Goal: Task Accomplishment & Management: Manage account settings

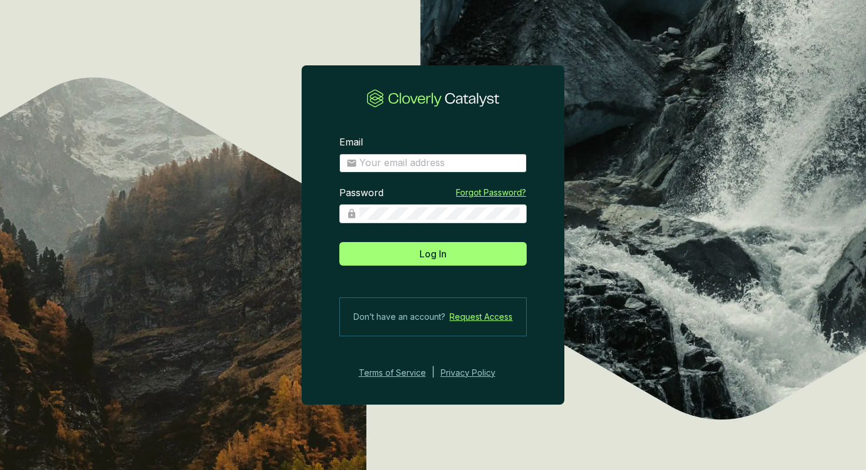
click at [407, 170] on span at bounding box center [432, 163] width 187 height 19
click at [403, 166] on input "Email" at bounding box center [439, 163] width 160 height 13
type input "[EMAIL_ADDRESS][DOMAIN_NAME]"
click at [339, 242] on button "Log In" at bounding box center [432, 254] width 187 height 24
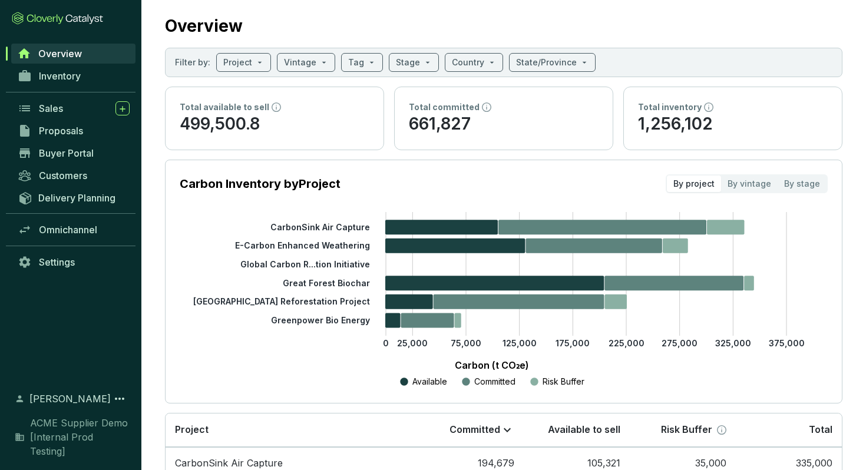
scroll to position [24, 0]
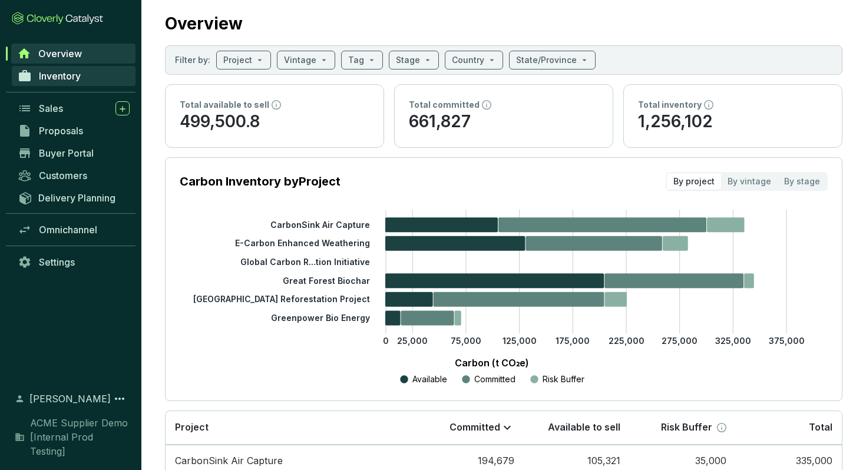
click at [69, 74] on span "Inventory" at bounding box center [60, 76] width 42 height 12
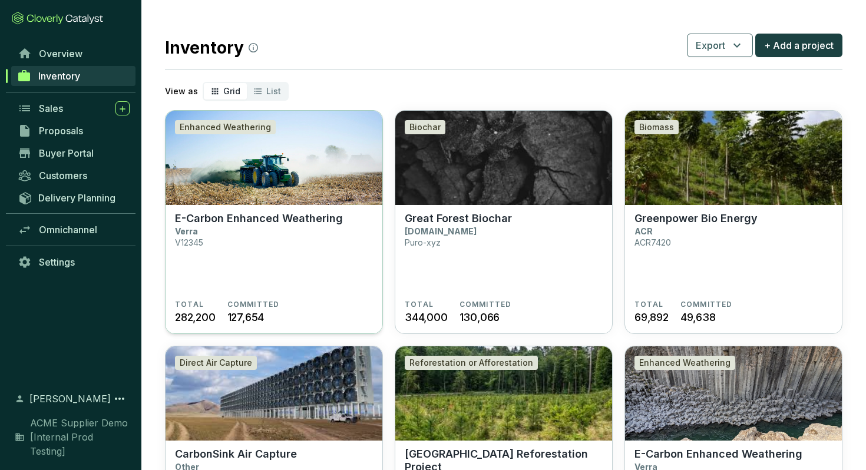
click at [219, 187] on img at bounding box center [274, 158] width 217 height 94
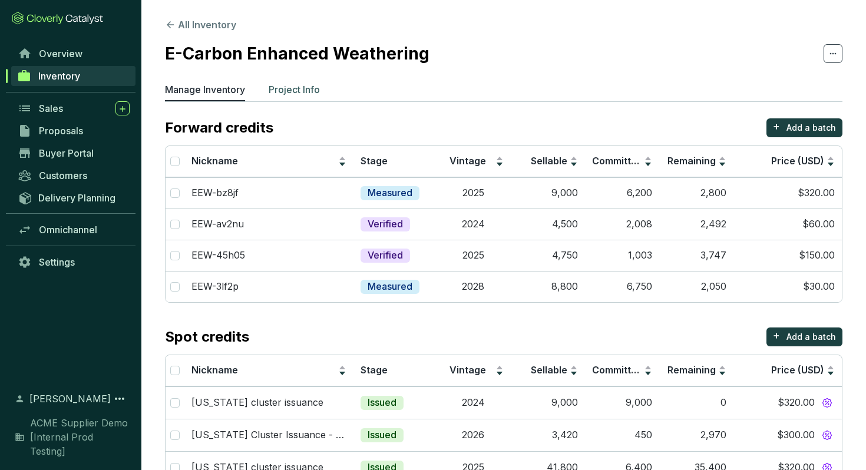
click at [293, 86] on p "Project Info" at bounding box center [294, 89] width 51 height 14
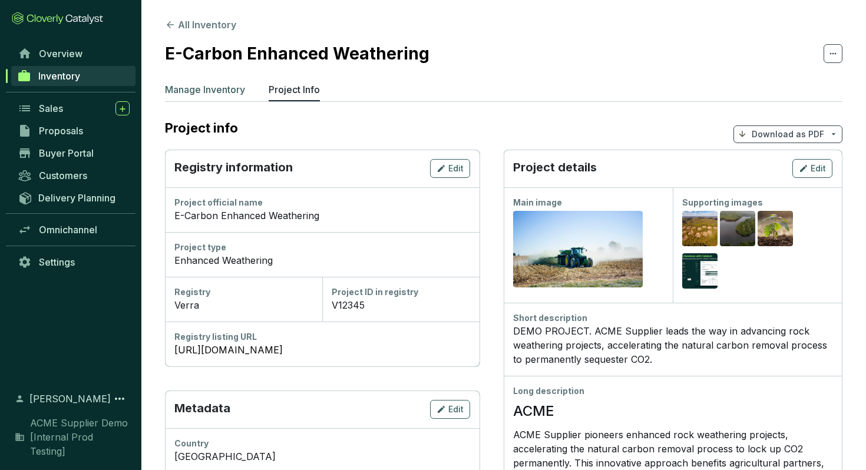
click at [197, 89] on p "Manage Inventory" at bounding box center [205, 89] width 80 height 14
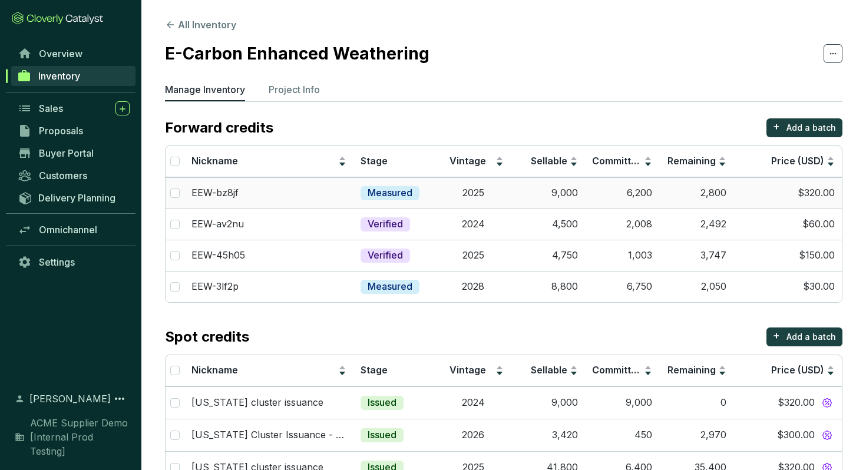
click at [312, 199] on div "EEW-bz8jf" at bounding box center [268, 193] width 155 height 13
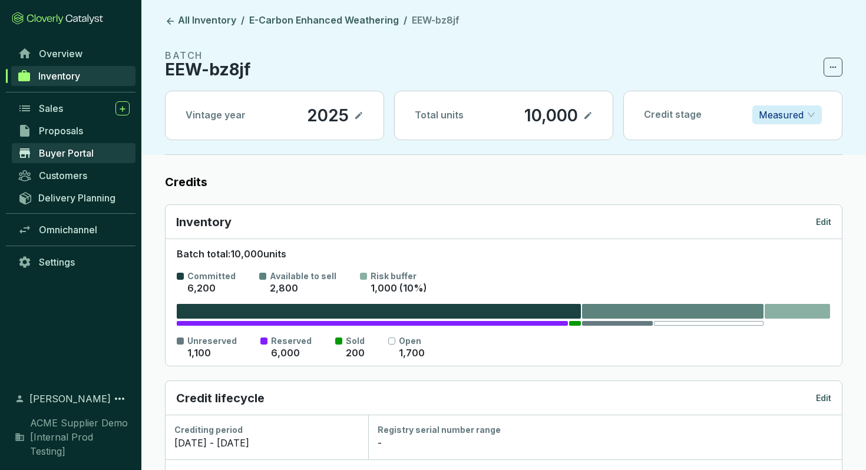
click at [94, 159] on link "Buyer Portal" at bounding box center [74, 153] width 124 height 20
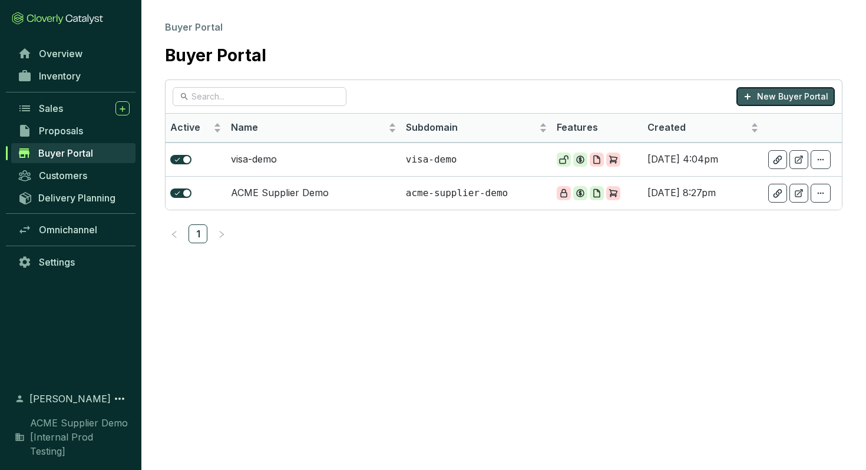
click at [816, 95] on p "New Buyer Portal" at bounding box center [792, 97] width 71 height 12
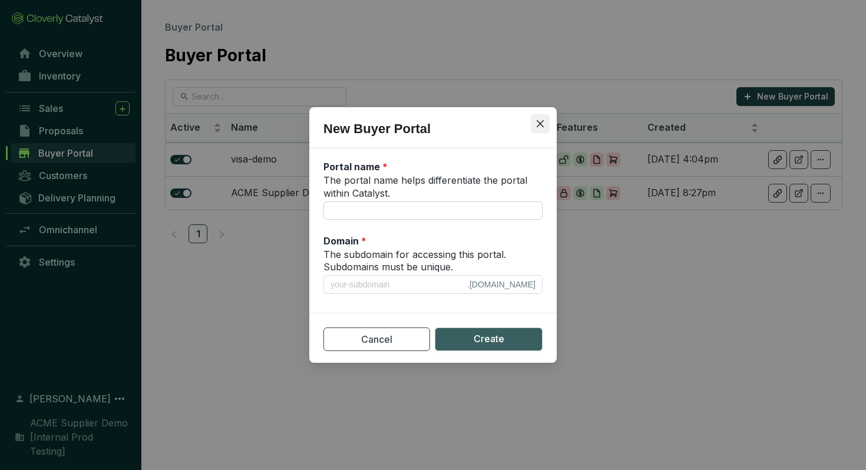
click at [543, 128] on icon "close" at bounding box center [540, 123] width 9 height 9
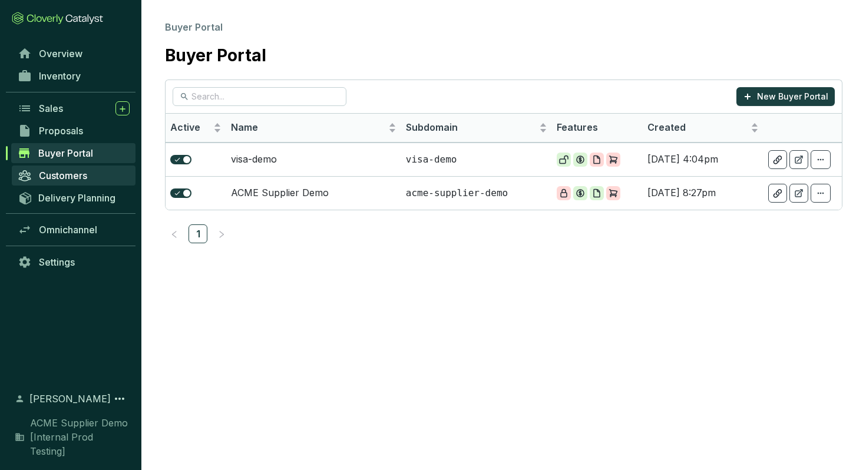
click at [84, 183] on link "Customers" at bounding box center [74, 176] width 124 height 20
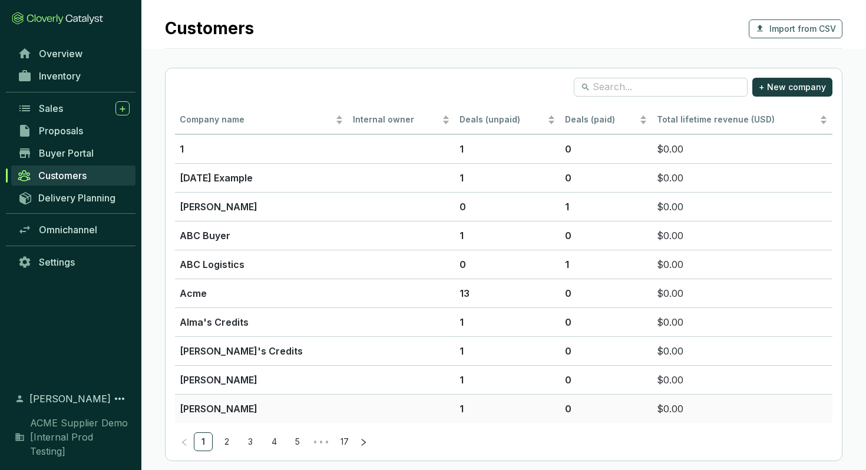
scroll to position [10, 0]
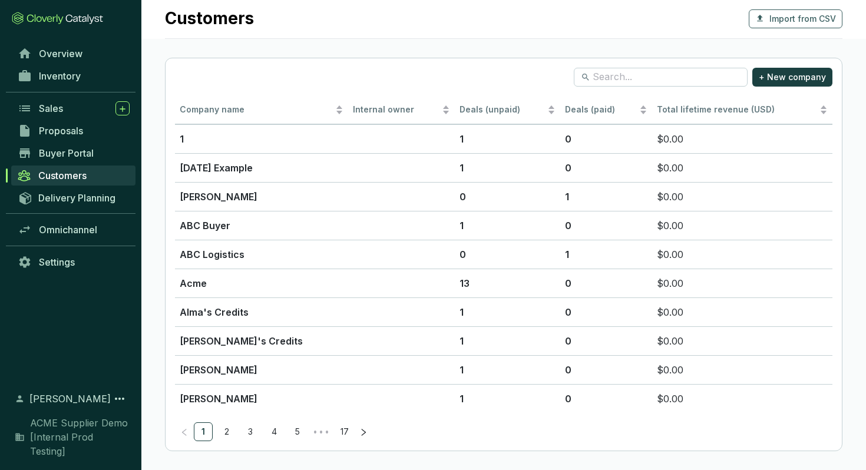
click at [68, 214] on div "Delivery Planning" at bounding box center [70, 203] width 141 height 32
click at [73, 206] on link "Delivery Planning" at bounding box center [74, 197] width 124 height 19
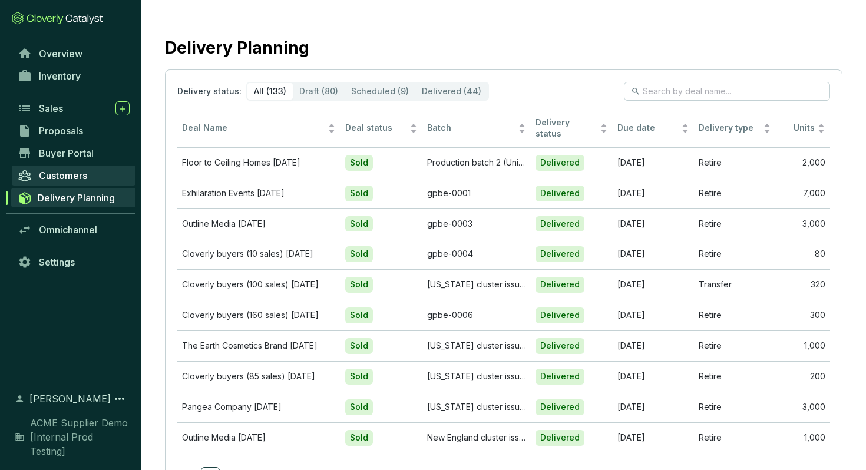
click at [78, 177] on span "Customers" at bounding box center [63, 176] width 48 height 12
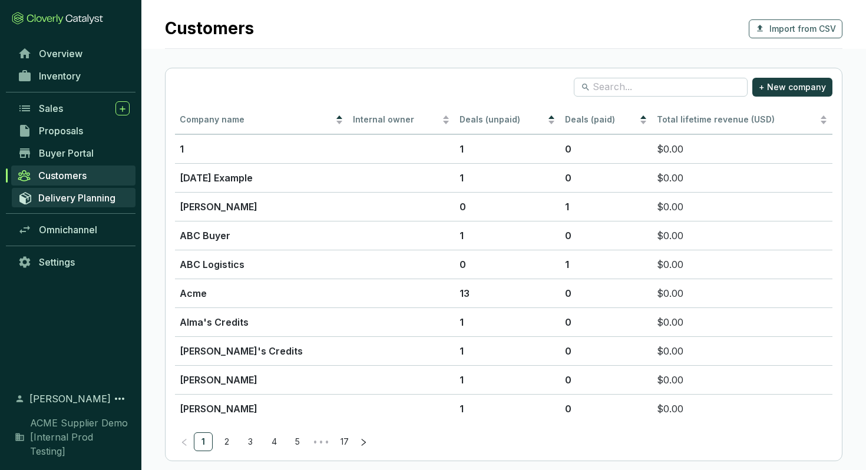
click at [77, 196] on span "Delivery Planning" at bounding box center [76, 198] width 77 height 12
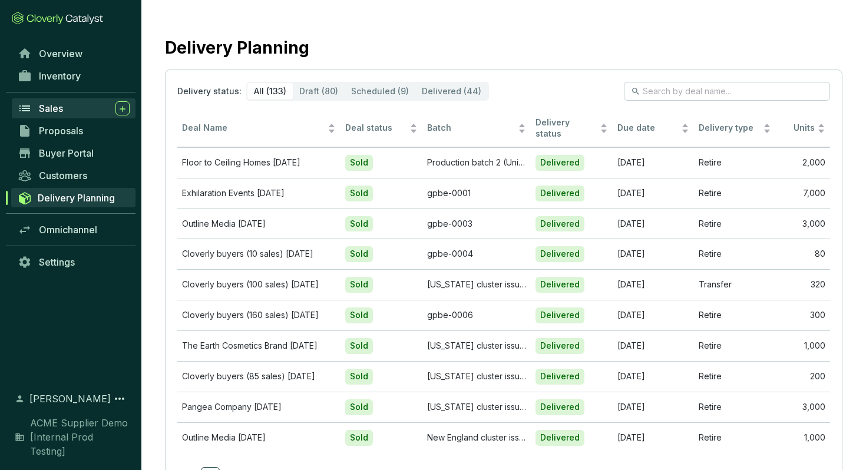
click at [50, 103] on span "Sales" at bounding box center [51, 109] width 24 height 12
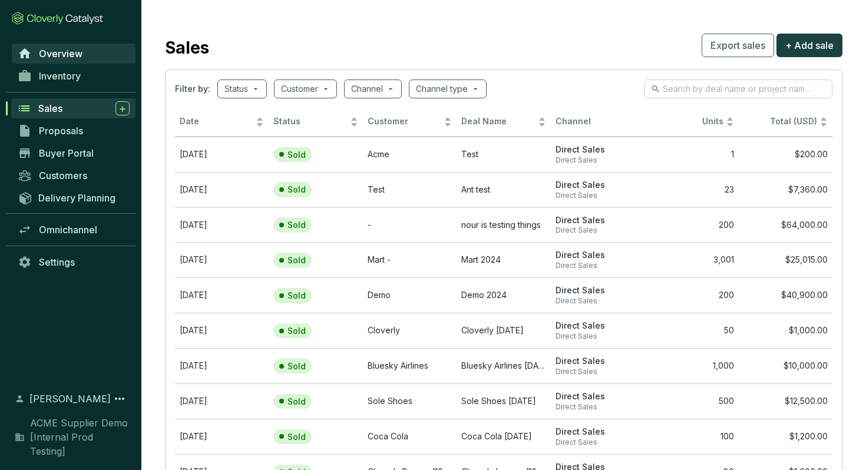
click at [69, 53] on span "Overview" at bounding box center [61, 54] width 44 height 12
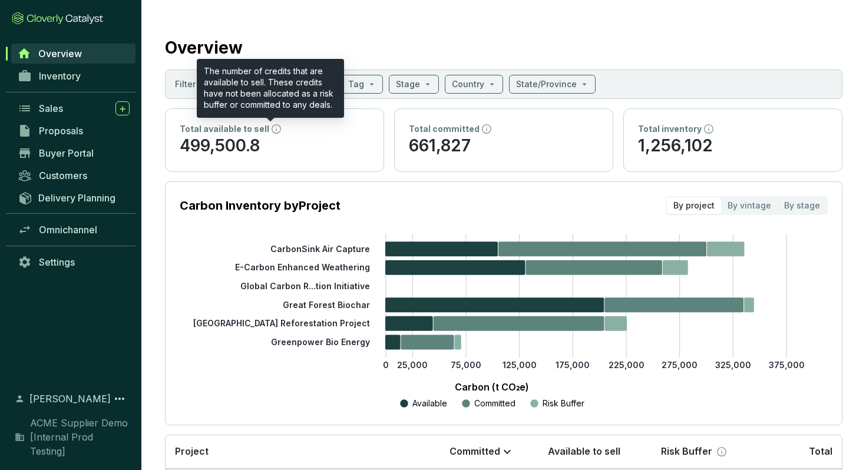
click at [272, 128] on icon at bounding box center [276, 128] width 9 height 9
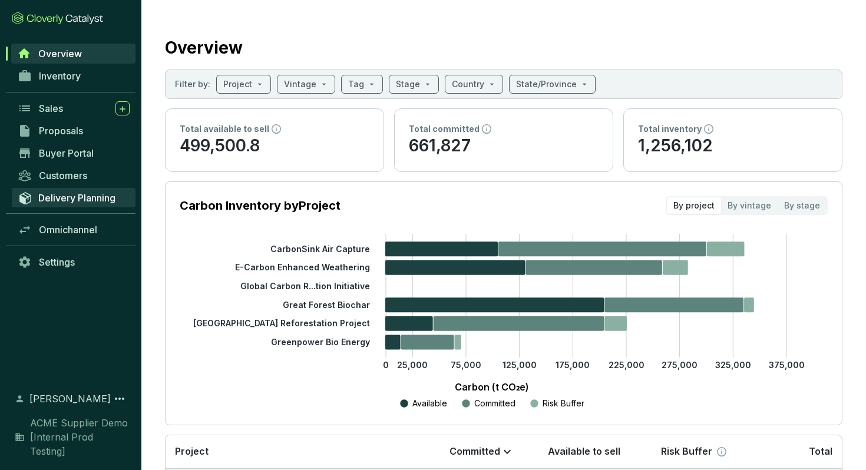
click at [84, 199] on span "Delivery Planning" at bounding box center [76, 198] width 77 height 12
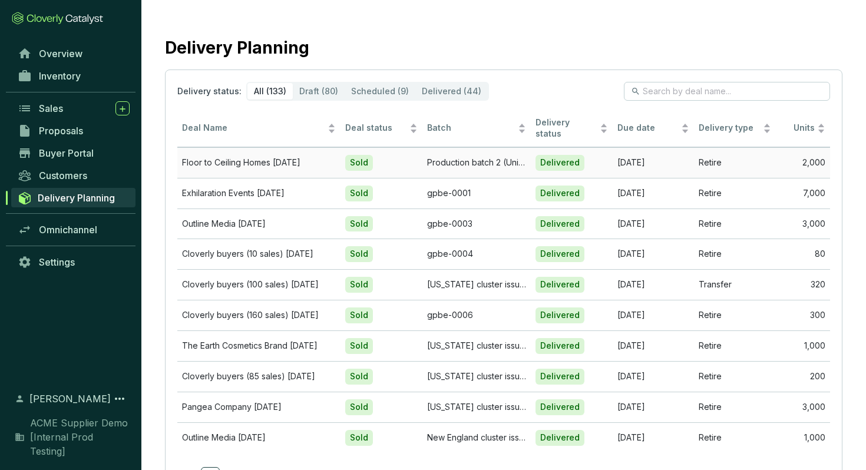
click at [308, 153] on td "Floor to Ceiling Homes Jul 26" at bounding box center [258, 162] width 163 height 31
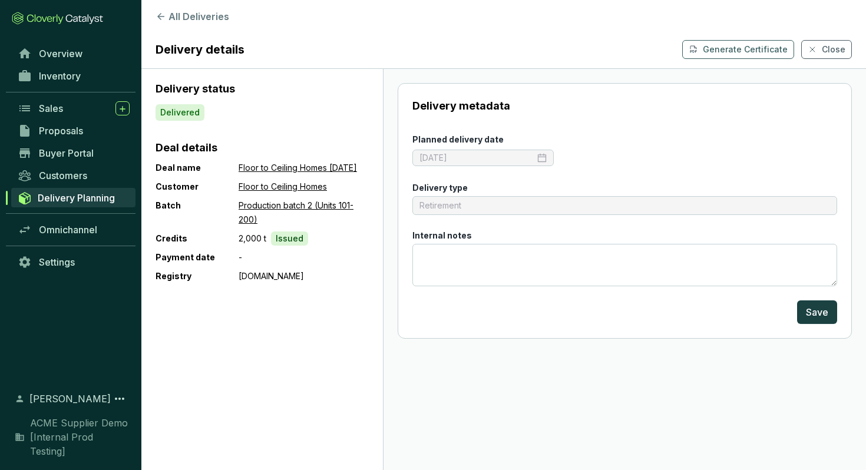
click at [98, 198] on span "Delivery Planning" at bounding box center [76, 198] width 77 height 12
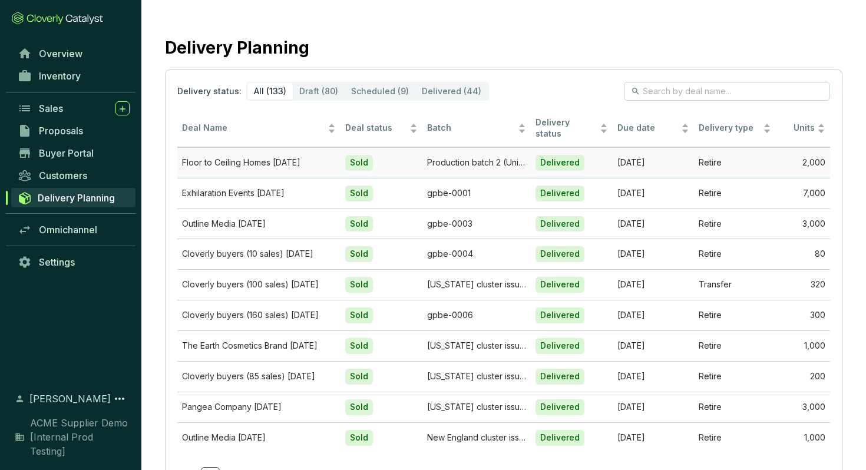
click at [295, 150] on td "Floor to Ceiling Homes Jul 26" at bounding box center [258, 162] width 163 height 31
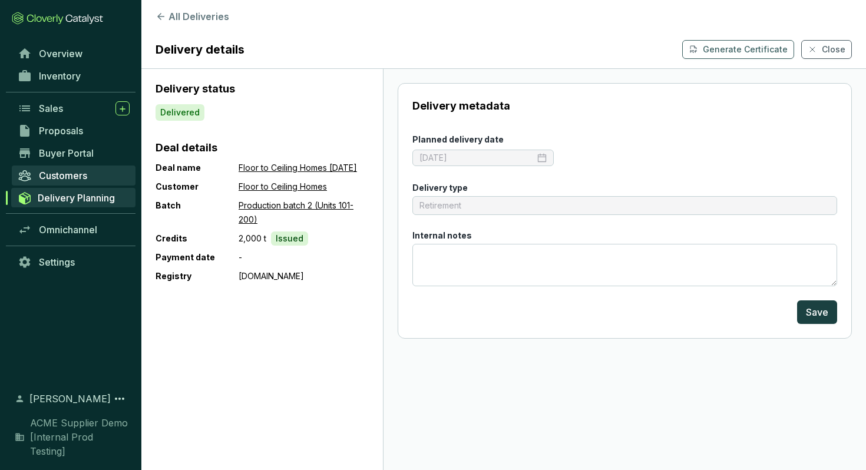
click at [72, 173] on span "Customers" at bounding box center [63, 176] width 48 height 12
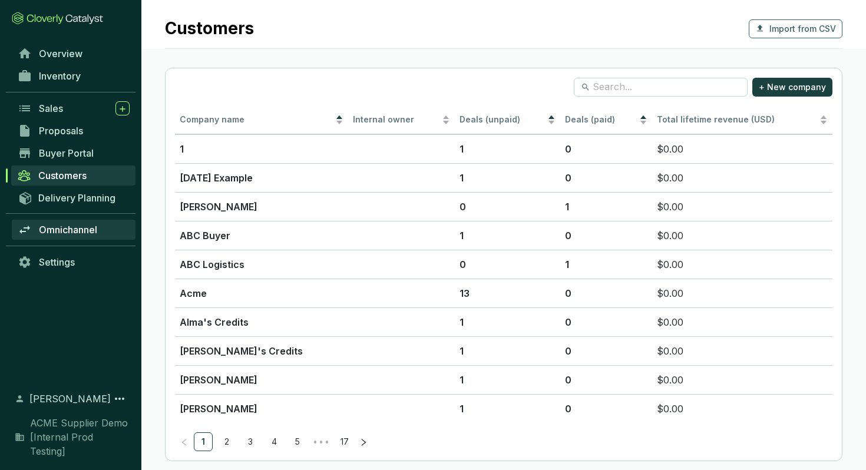
click at [78, 230] on span "Omnichannel" at bounding box center [68, 230] width 58 height 12
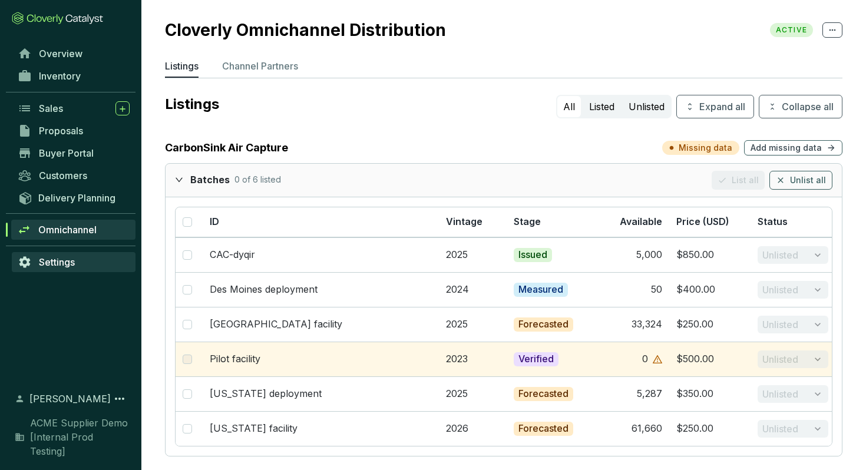
click at [74, 257] on span "Settings" at bounding box center [57, 262] width 36 height 12
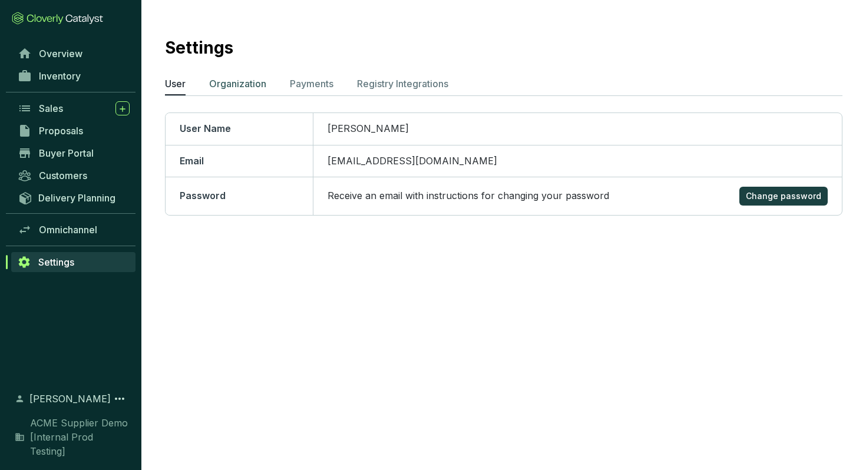
click at [250, 92] on li "Organization" at bounding box center [237, 86] width 57 height 19
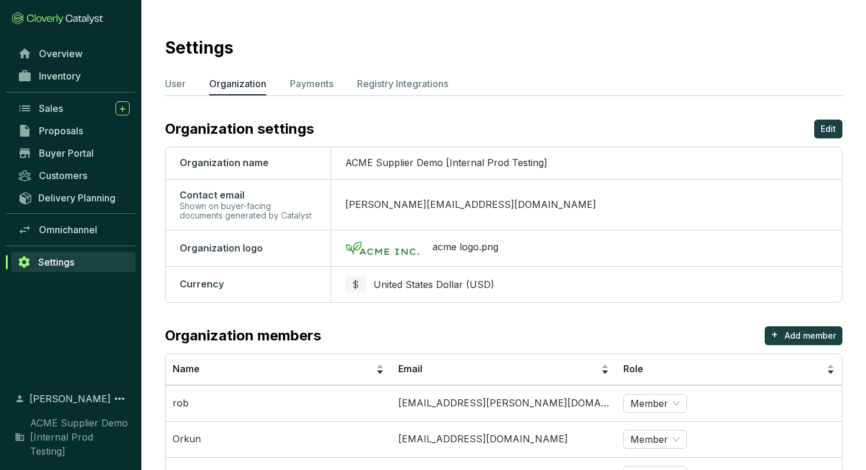
click at [404, 209] on span "kendall@cloverly.com" at bounding box center [470, 205] width 251 height 12
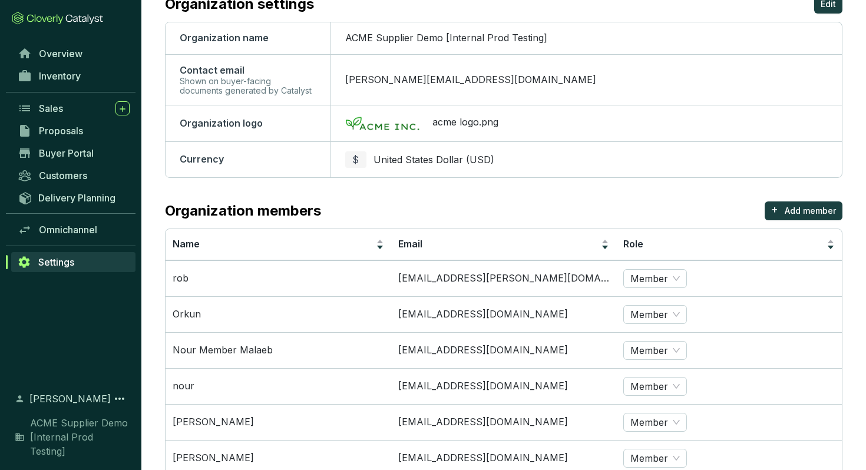
scroll to position [137, 0]
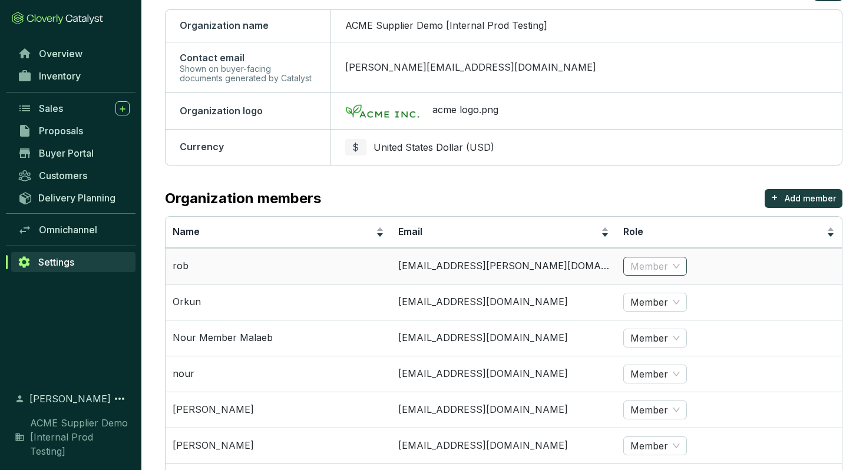
click at [673, 265] on span "Member" at bounding box center [654, 266] width 49 height 18
click at [725, 186] on section "Settings User Organization Payments Registry Integrations Organization settings…" at bounding box center [503, 430] width 725 height 1135
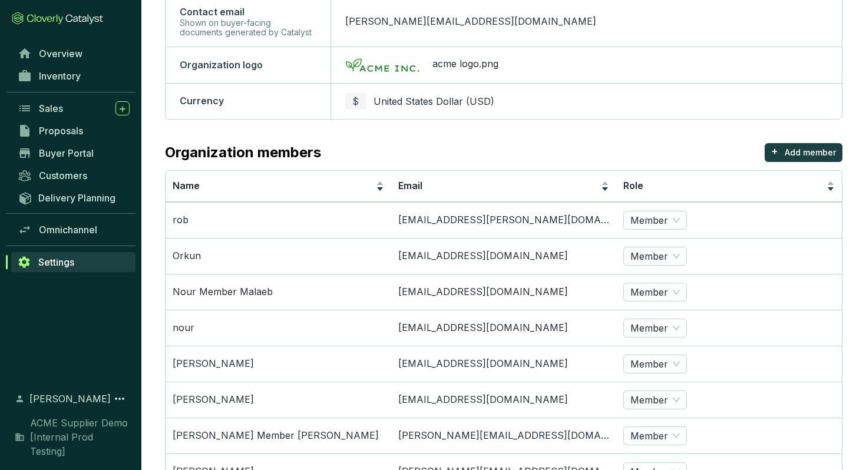
scroll to position [0, 0]
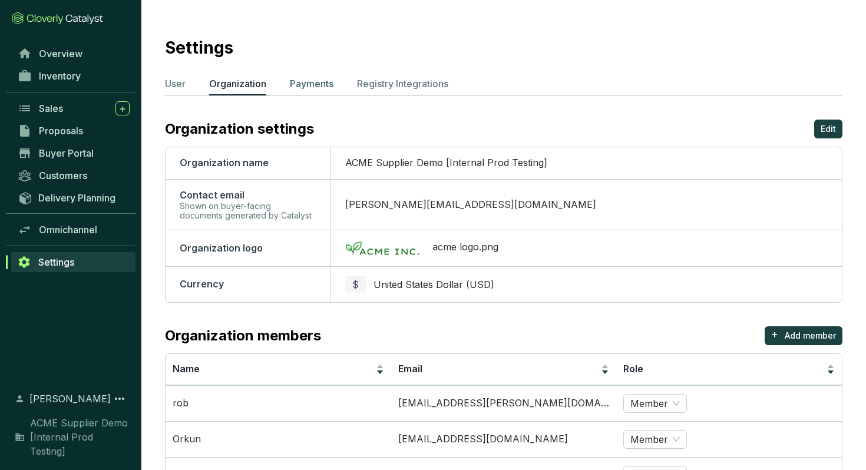
click at [322, 87] on p "Payments" at bounding box center [312, 84] width 44 height 14
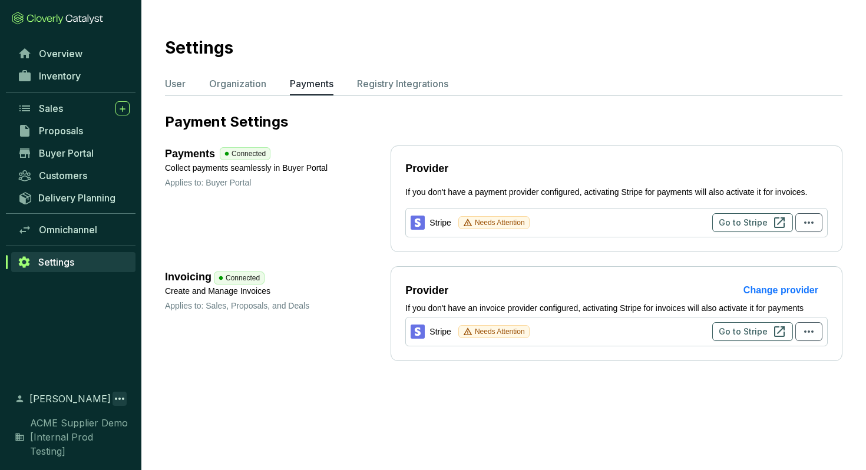
click at [120, 400] on icon at bounding box center [119, 399] width 9 height 2
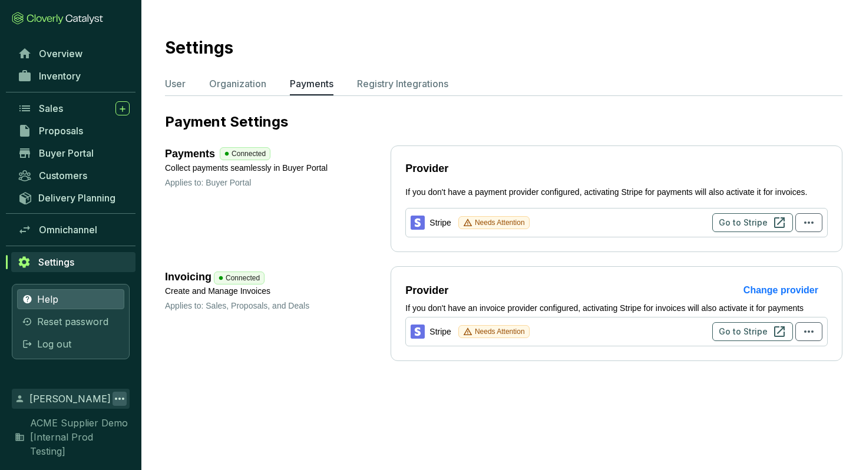
click at [61, 309] on link "Help" at bounding box center [70, 299] width 107 height 20
click at [81, 197] on span "Delivery Planning" at bounding box center [76, 198] width 77 height 12
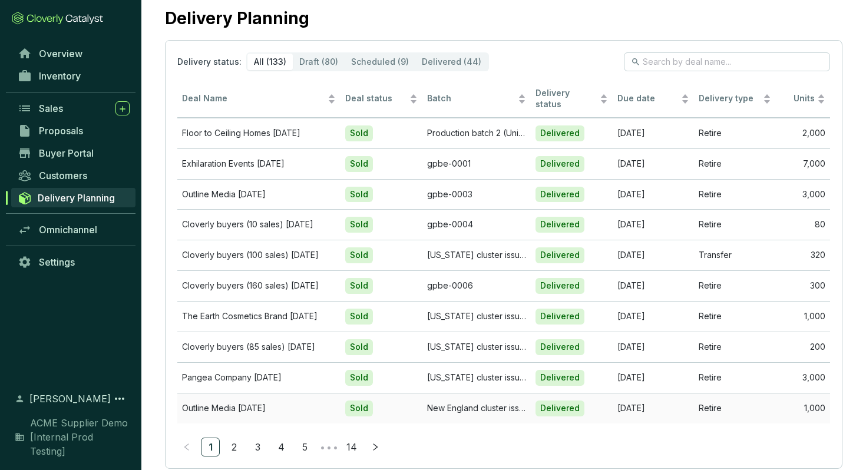
scroll to position [26, 0]
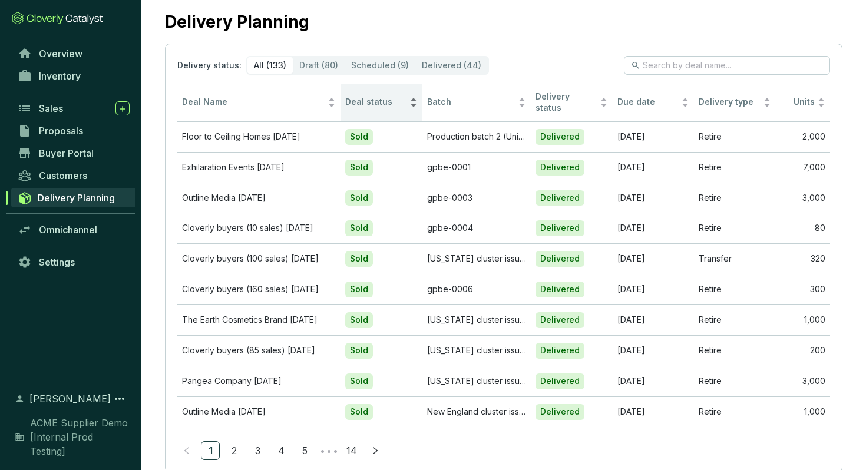
click at [380, 97] on span "Deal status" at bounding box center [376, 102] width 62 height 11
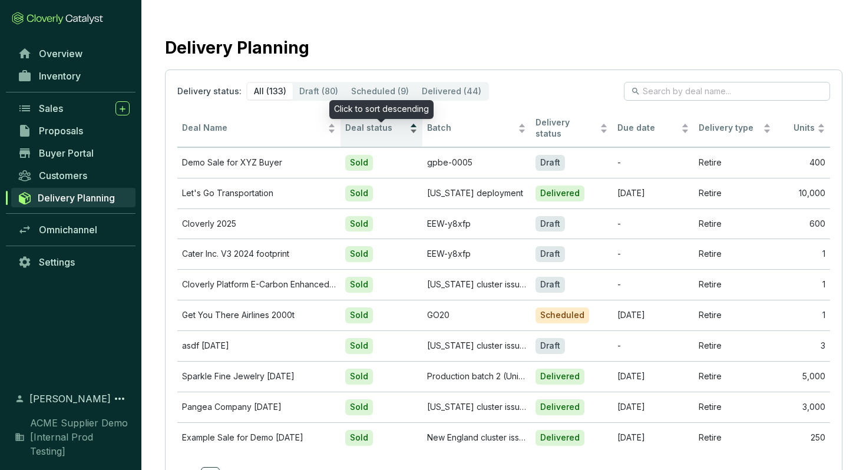
click at [371, 130] on div "Deal status" at bounding box center [381, 128] width 72 height 14
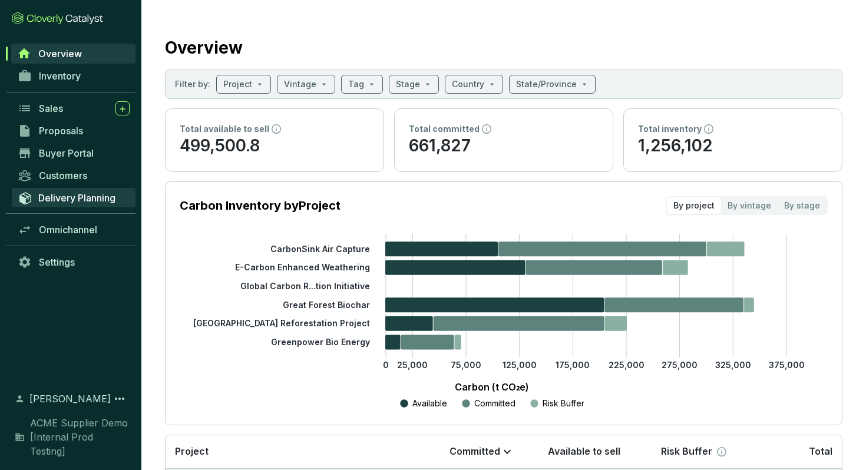
click at [77, 192] on span "Delivery Planning" at bounding box center [76, 198] width 77 height 12
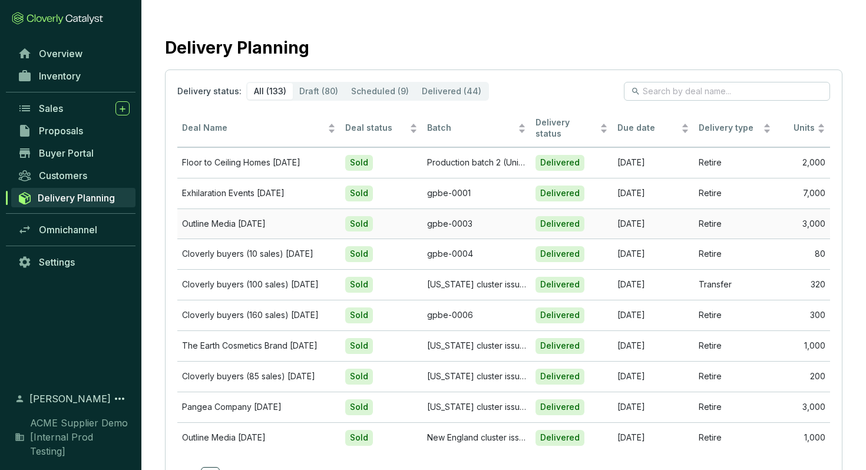
click at [251, 213] on td "Outline Media May 31" at bounding box center [258, 224] width 163 height 31
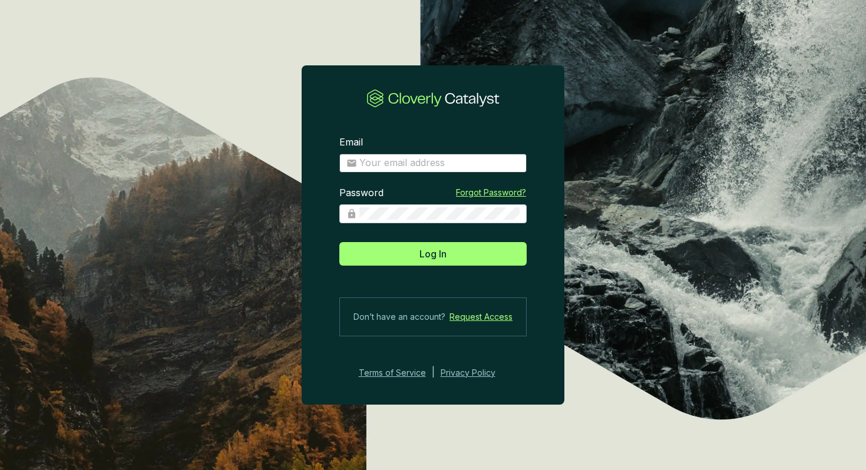
click at [401, 154] on span at bounding box center [432, 163] width 187 height 19
type input "[EMAIL_ADDRESS][DOMAIN_NAME]"
click at [339, 242] on button "Log In" at bounding box center [432, 254] width 187 height 24
